Goal: Task Accomplishment & Management: Complete application form

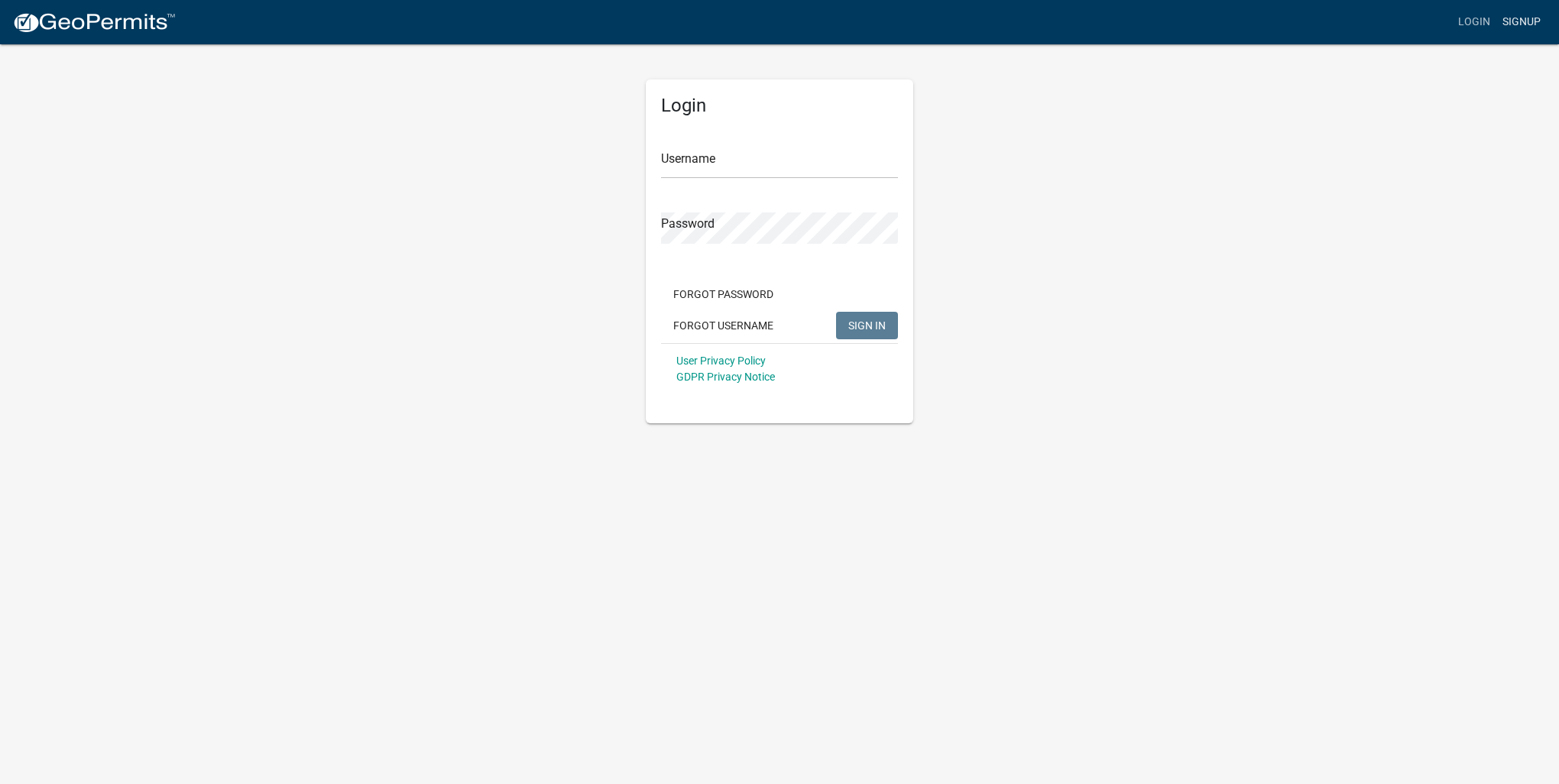
click at [1512, 15] on link "Signup" at bounding box center [1521, 23] width 50 height 29
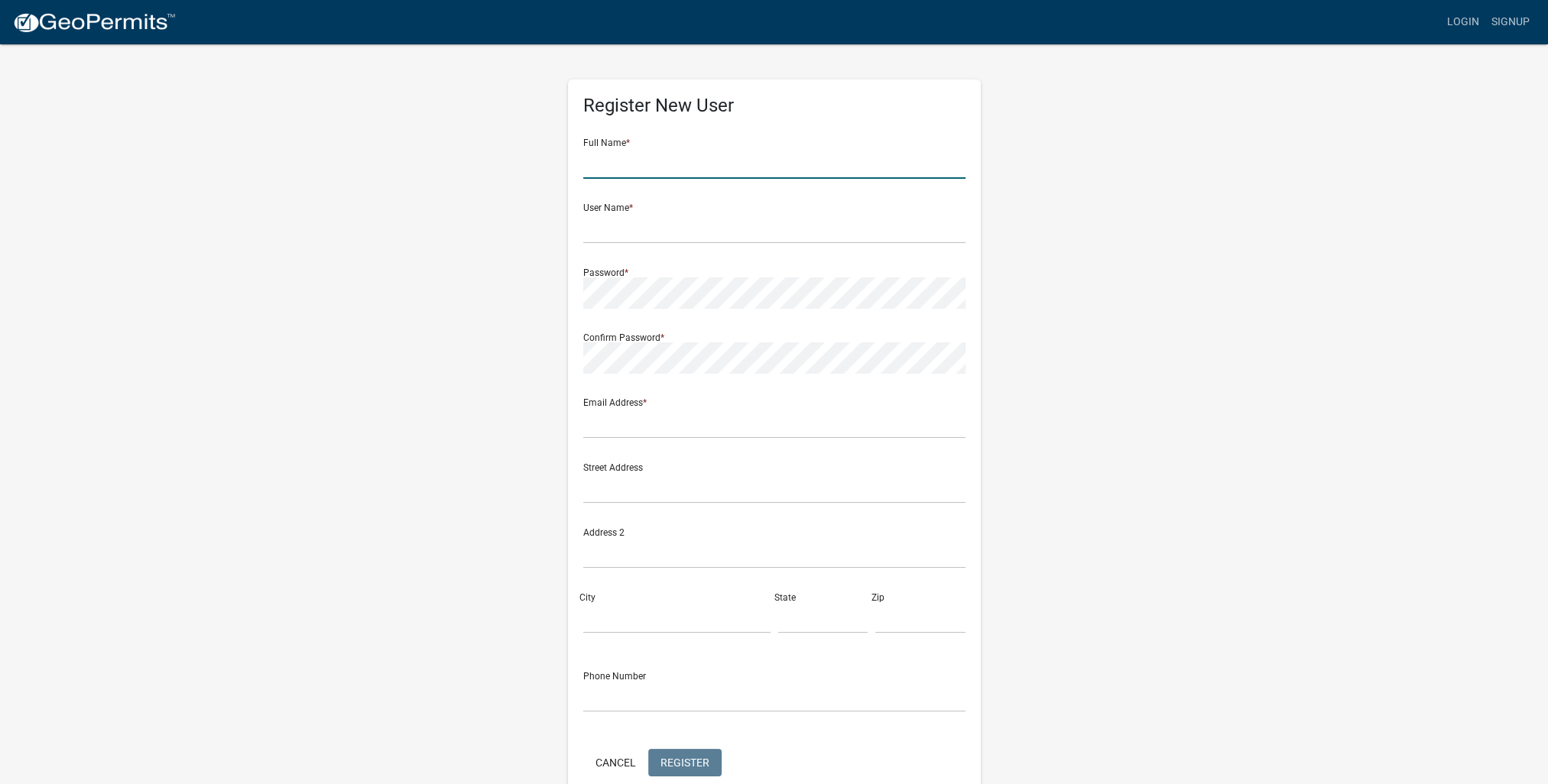
click at [782, 171] on input "text" at bounding box center [774, 163] width 382 height 31
type input "[PERSON_NAME]"
type input "[PERSON_NAME][EMAIL_ADDRESS][DOMAIN_NAME]"
type input "[STREET_ADDRESS]"
type input "Ogema"
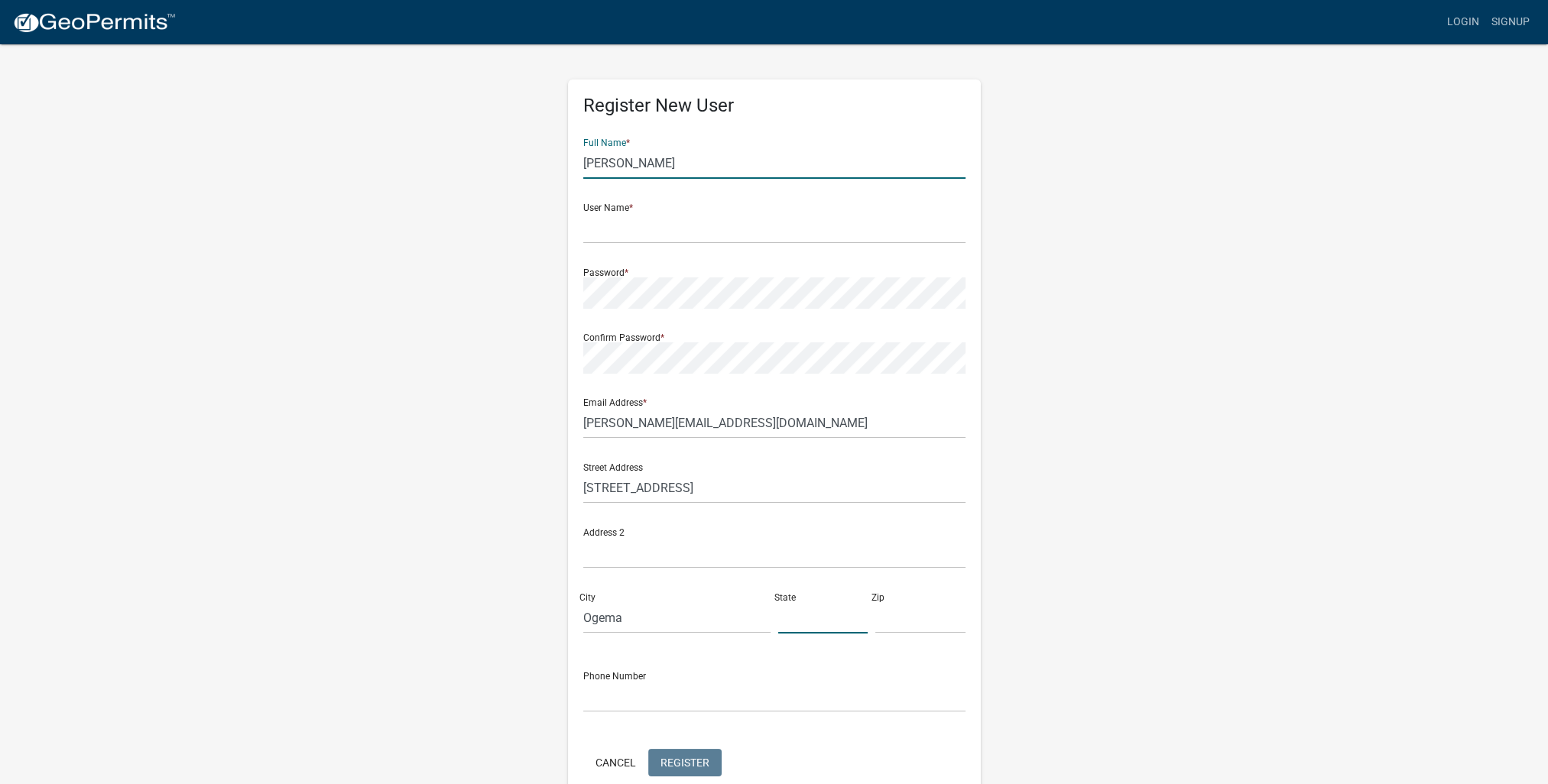
type input "[US_STATE]"
type input "56569"
type input "2182801314"
click at [661, 225] on input "text" at bounding box center [774, 228] width 382 height 31
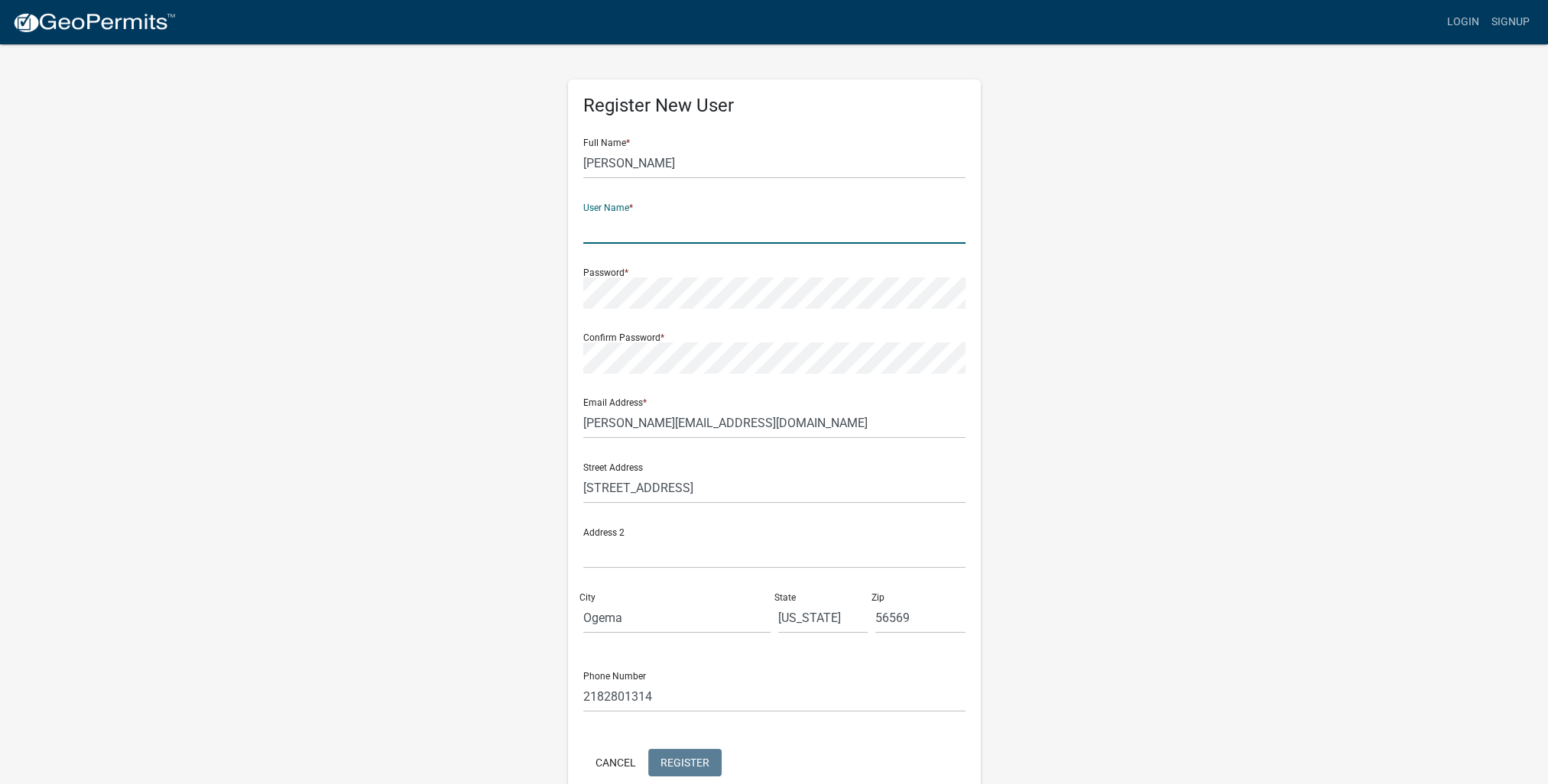
type input "KJIRAVA"
type input "[STREET_ADDRESS]"
type input "[PERSON_NAME][EMAIL_ADDRESS][DOMAIN_NAME]"
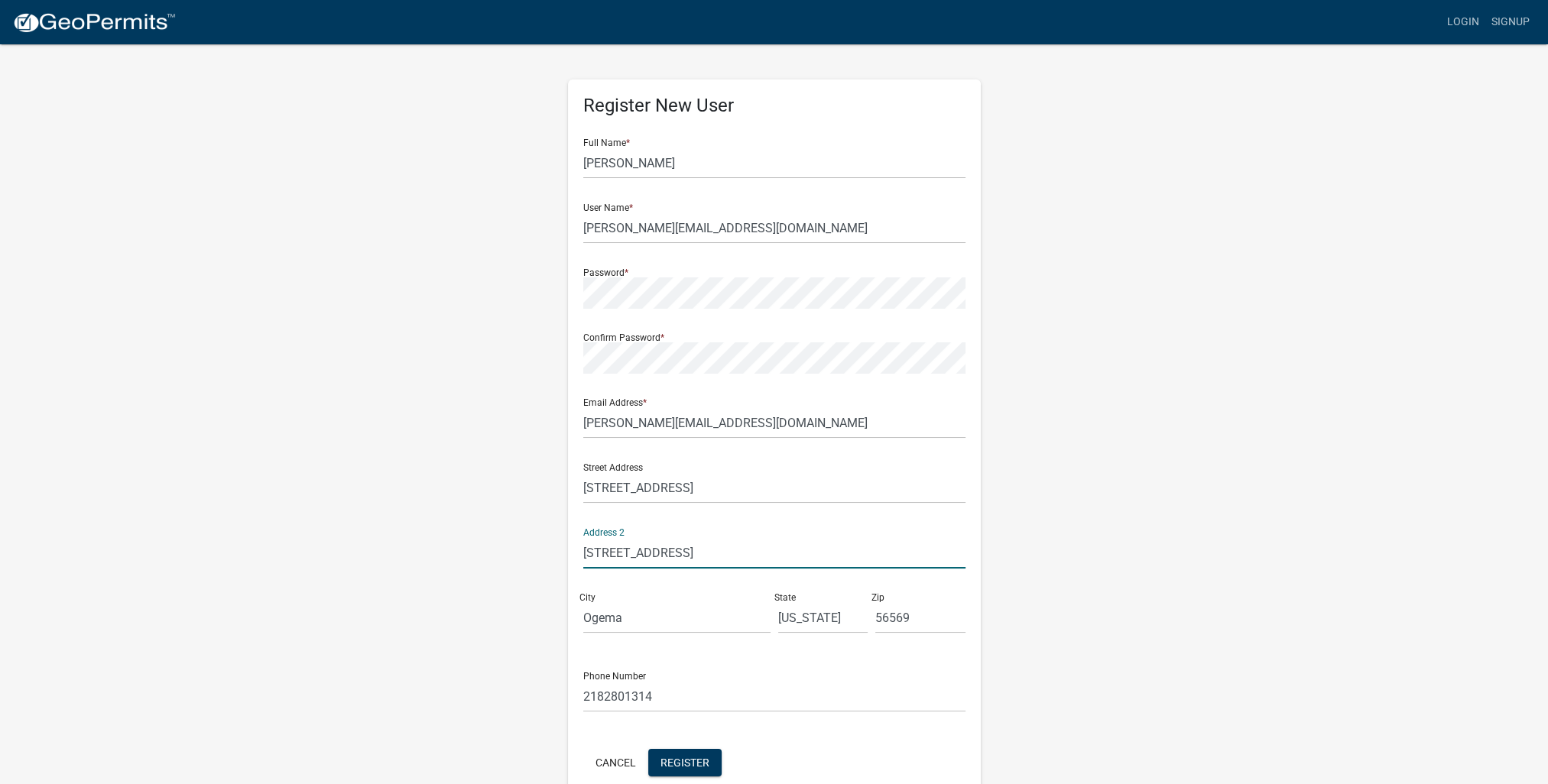
drag, startPoint x: 758, startPoint y: 554, endPoint x: 542, endPoint y: 566, distance: 216.3
click at [542, 566] on div "Register New User Full Name * [PERSON_NAME] User Name * [PERSON_NAME][EMAIL_ADD…" at bounding box center [774, 452] width 872 height 817
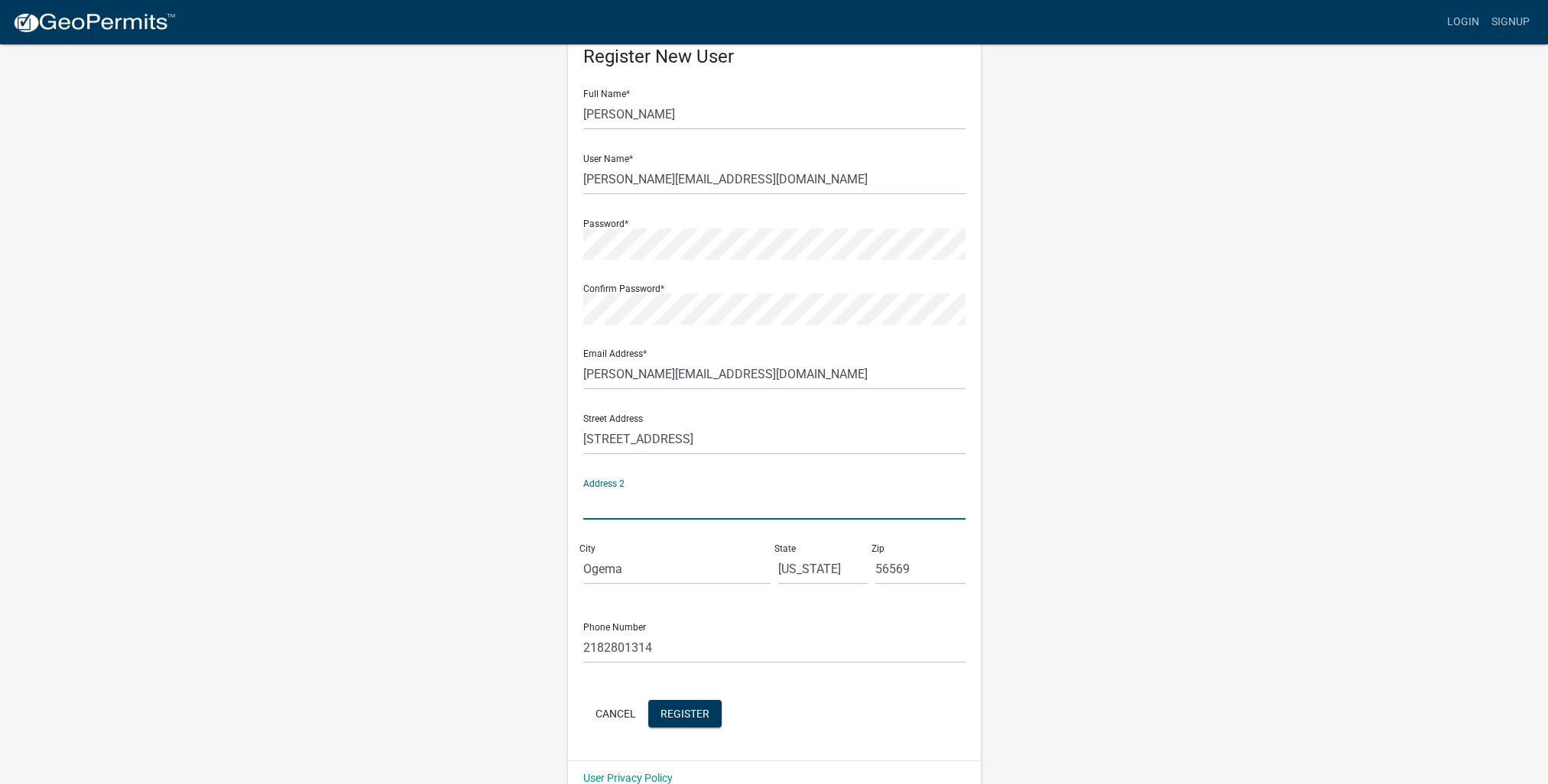
scroll to position [75, 0]
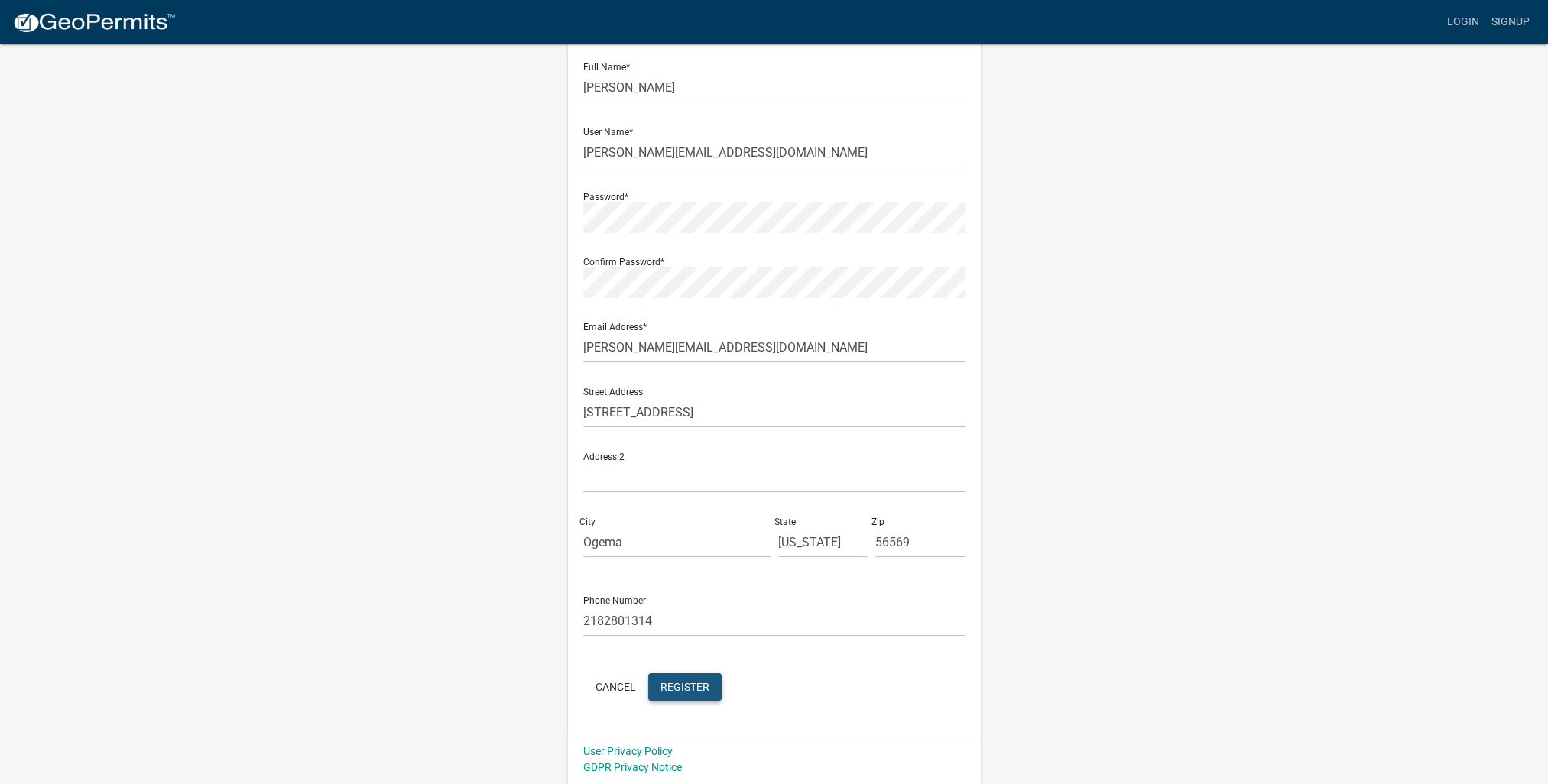
click at [698, 684] on span "Register" at bounding box center [685, 686] width 49 height 12
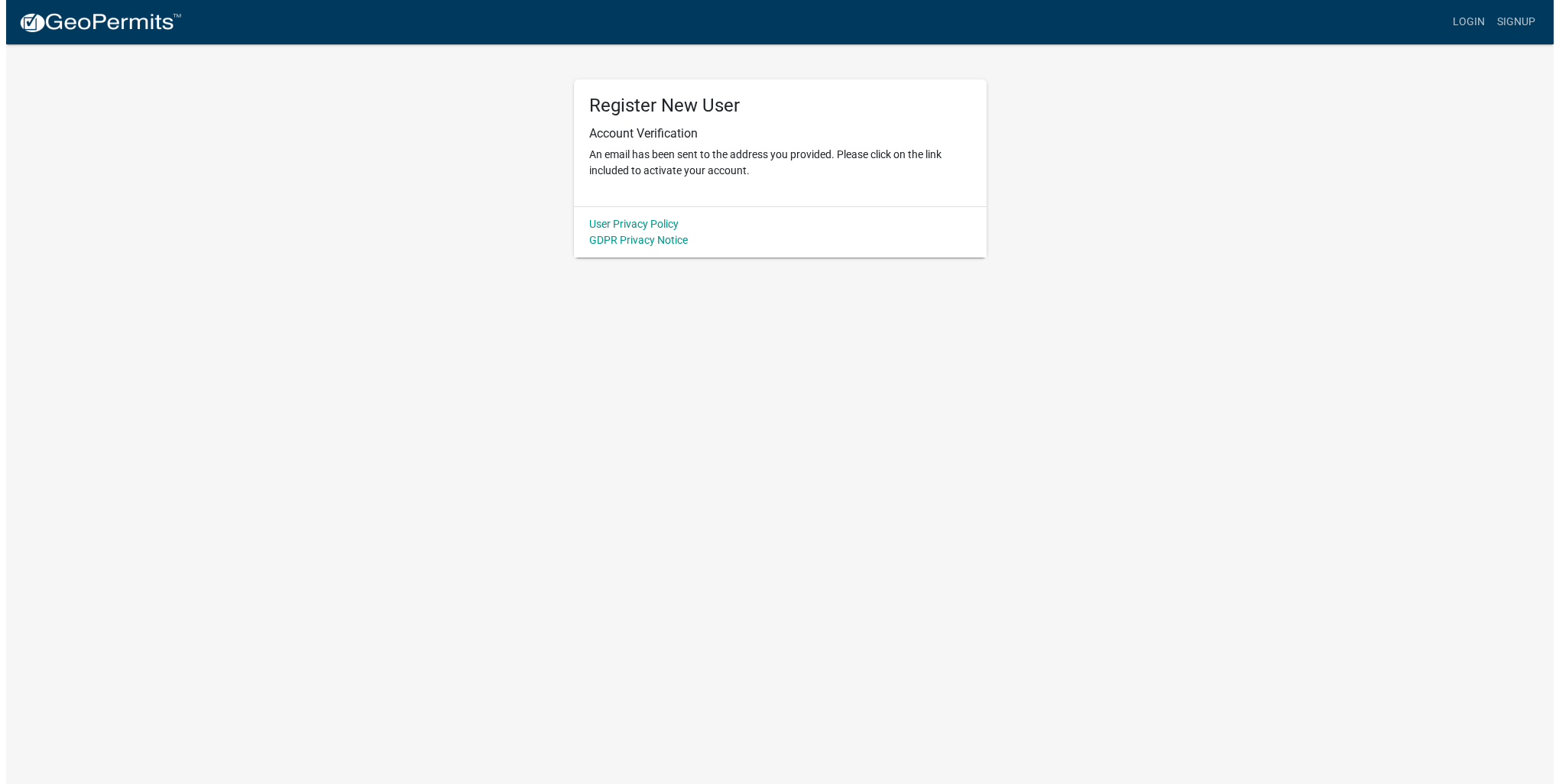
scroll to position [0, 0]
